Goal: Download file/media

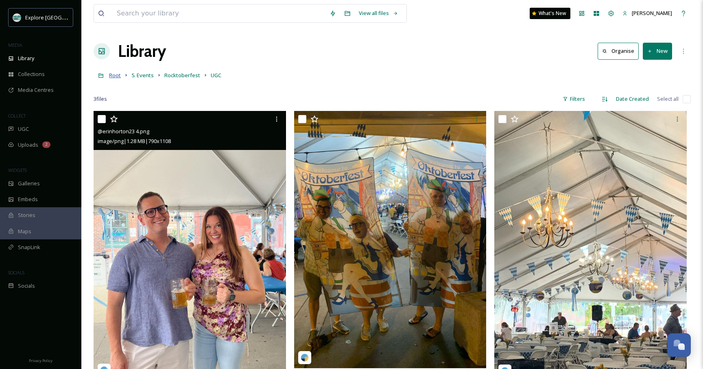
click at [117, 76] on span "Root" at bounding box center [115, 75] width 12 height 7
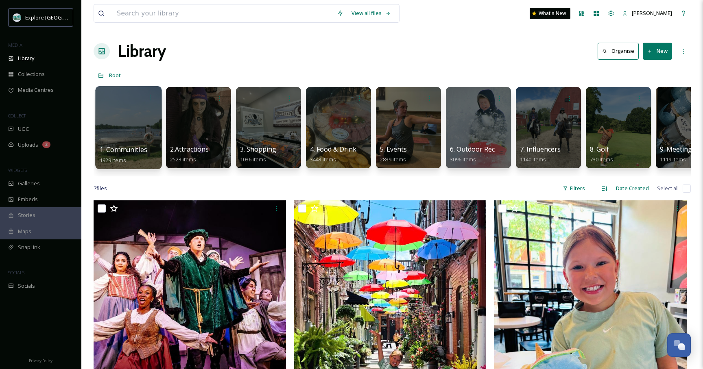
click at [143, 135] on div at bounding box center [128, 127] width 66 height 83
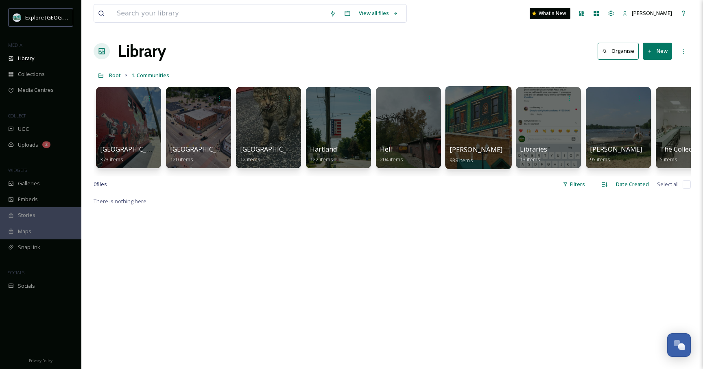
click at [477, 118] on div at bounding box center [478, 127] width 66 height 83
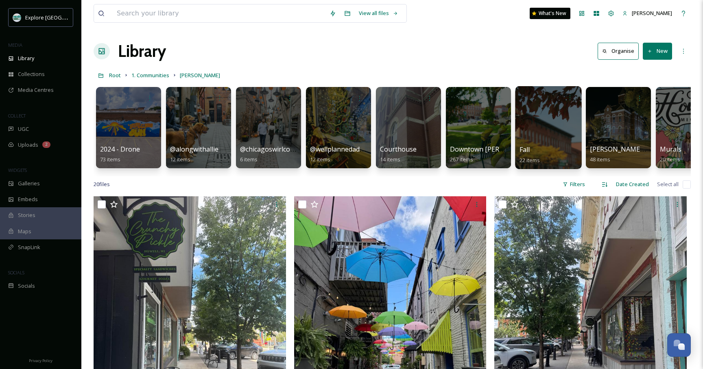
click at [562, 113] on div at bounding box center [548, 127] width 66 height 83
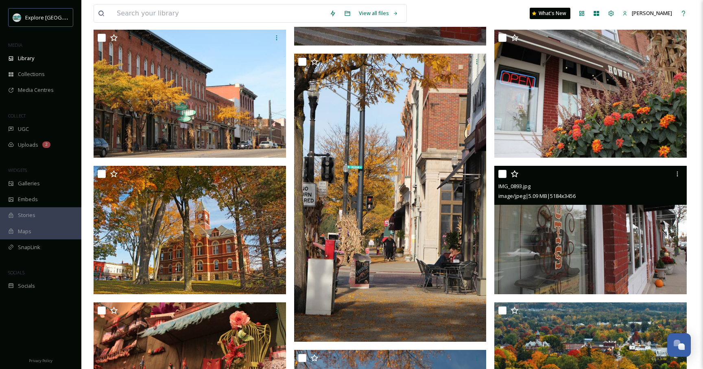
scroll to position [355, 0]
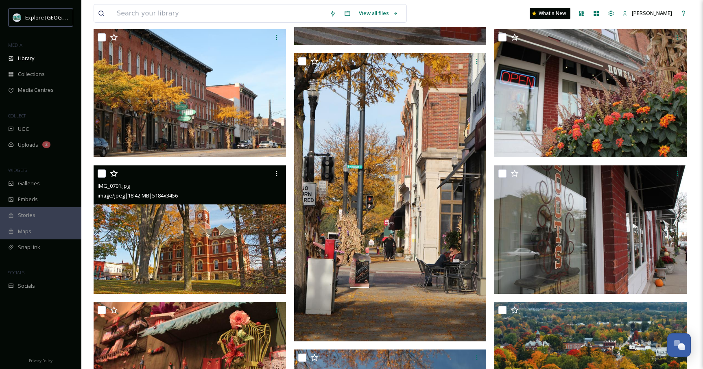
click at [239, 255] on img at bounding box center [190, 230] width 192 height 129
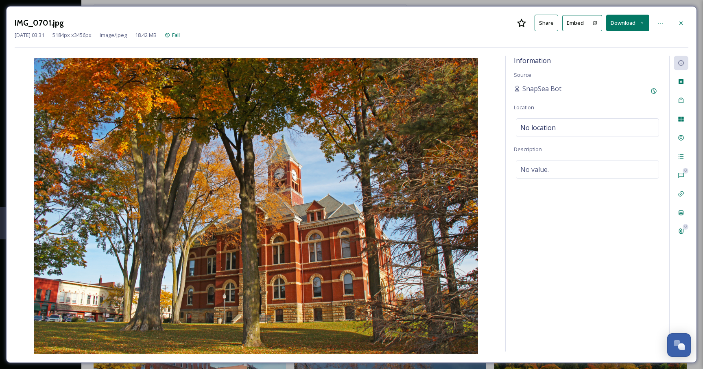
click at [619, 27] on button "Download" at bounding box center [627, 23] width 43 height 17
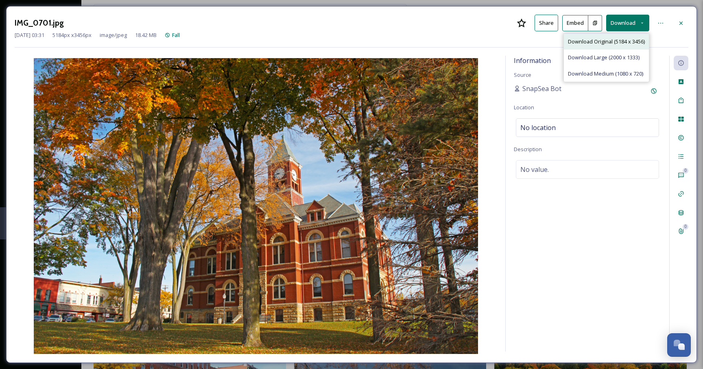
click at [607, 43] on span "Download Original (5184 x 3456)" at bounding box center [606, 42] width 77 height 8
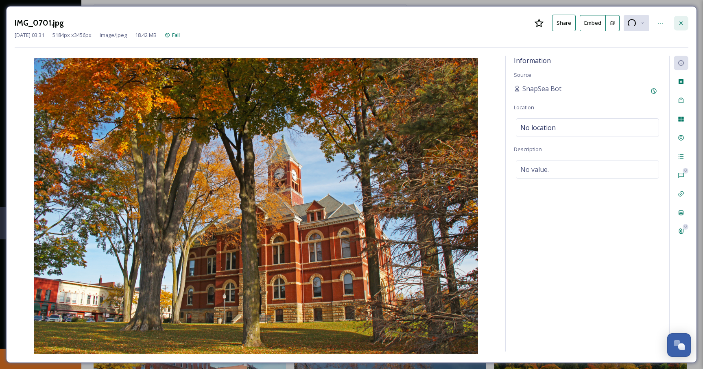
click at [681, 20] on icon at bounding box center [681, 23] width 7 height 7
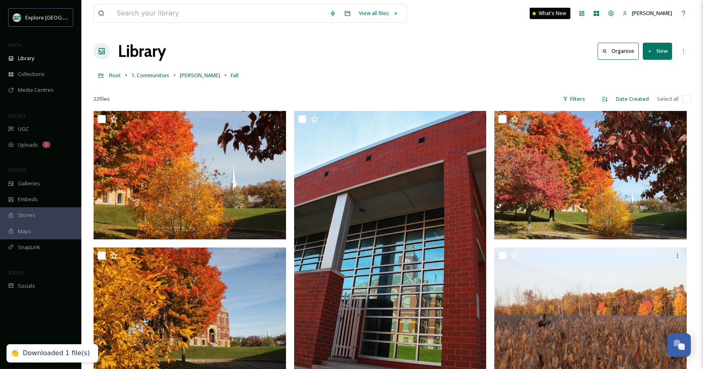
click at [187, 71] on link "[PERSON_NAME]" at bounding box center [200, 75] width 40 height 10
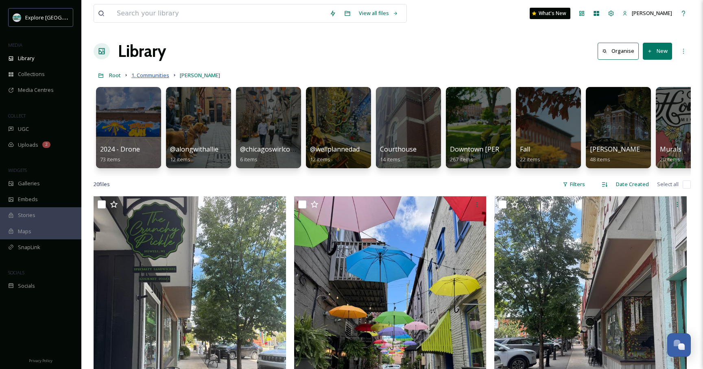
click at [161, 76] on span "1. Communities" at bounding box center [150, 75] width 38 height 7
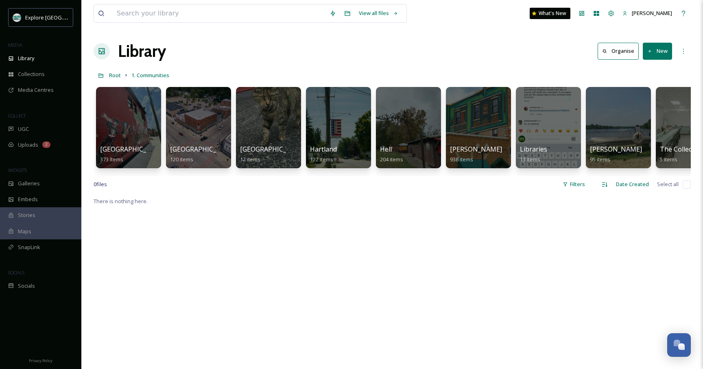
click at [120, 75] on div "Root 1. Communities" at bounding box center [392, 75] width 597 height 15
click at [115, 74] on span "Root" at bounding box center [115, 75] width 12 height 7
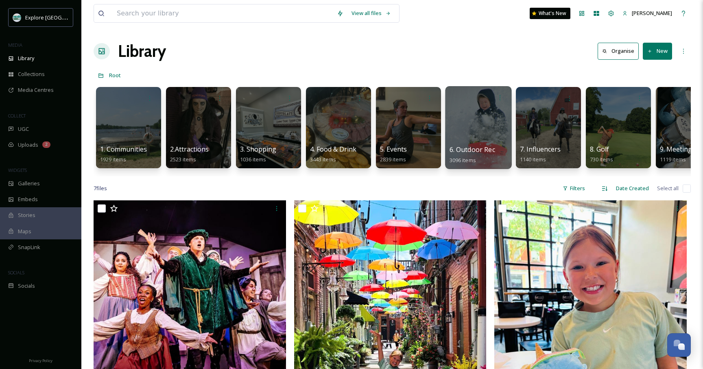
click at [476, 122] on div at bounding box center [478, 127] width 66 height 83
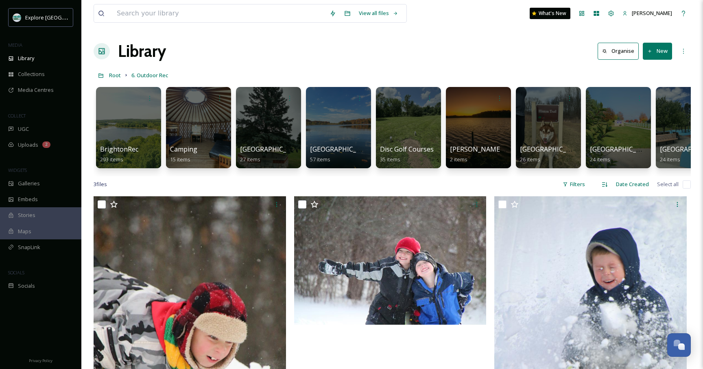
click at [501, 63] on div "Library Organise New" at bounding box center [392, 51] width 597 height 24
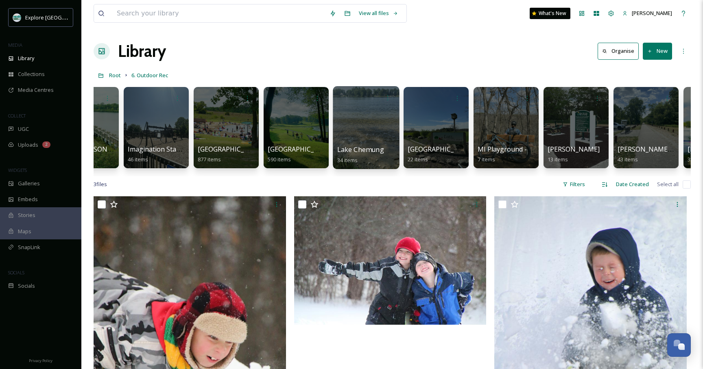
scroll to position [0, 782]
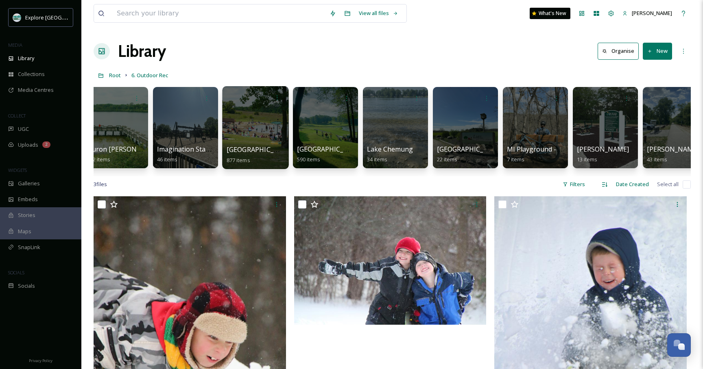
click at [248, 134] on div at bounding box center [255, 127] width 66 height 83
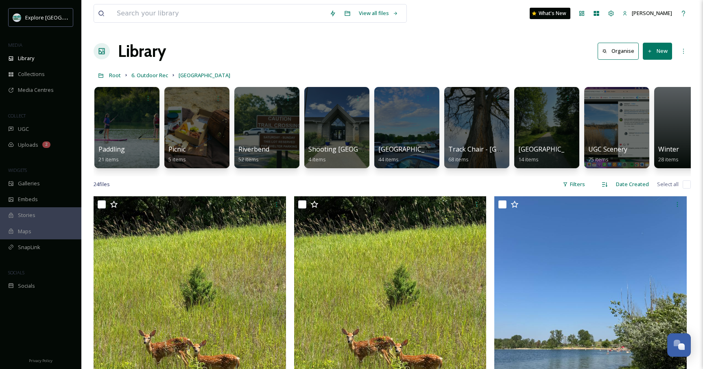
scroll to position [0, 452]
